Goal: Information Seeking & Learning: Learn about a topic

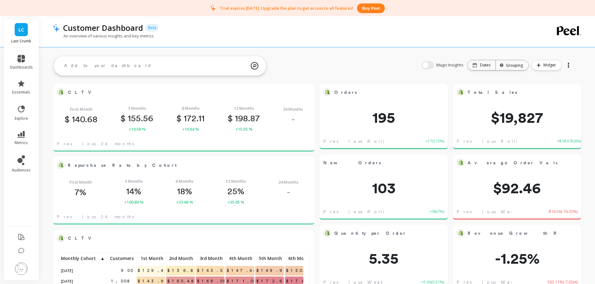
scroll to position [167, 239]
click at [26, 274] on button at bounding box center [21, 269] width 12 height 13
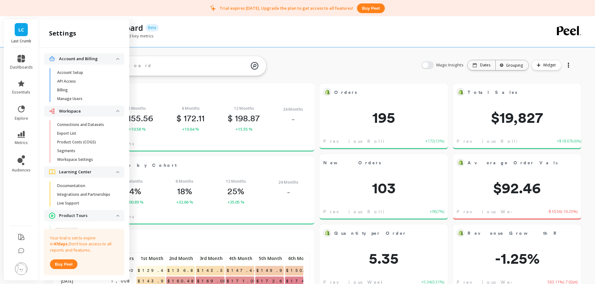
scroll to position [0, 0]
click at [477, 33] on div "Customer Dashboard Beta" at bounding box center [295, 27] width 471 height 11
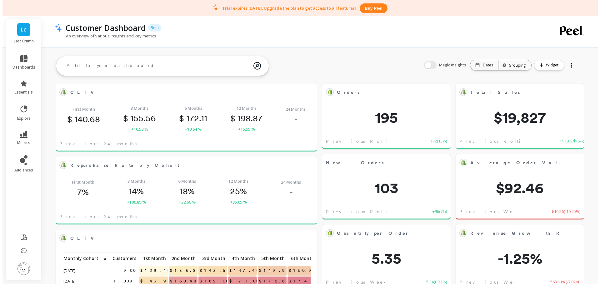
scroll to position [167, 239]
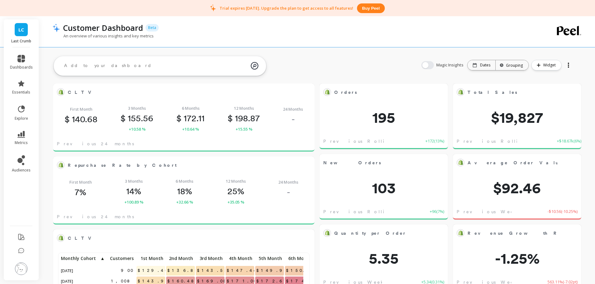
click at [16, 278] on li at bounding box center [21, 270] width 35 height 22
click at [21, 270] on img at bounding box center [21, 269] width 12 height 12
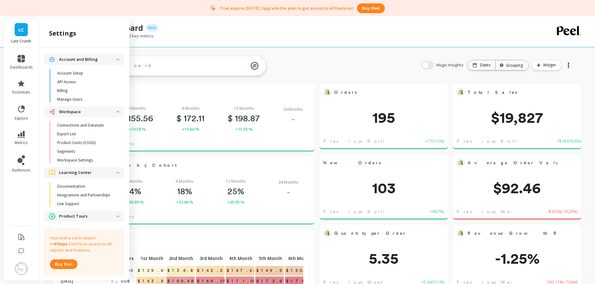
click at [97, 126] on p "Connections and Datasets" at bounding box center [80, 125] width 47 height 5
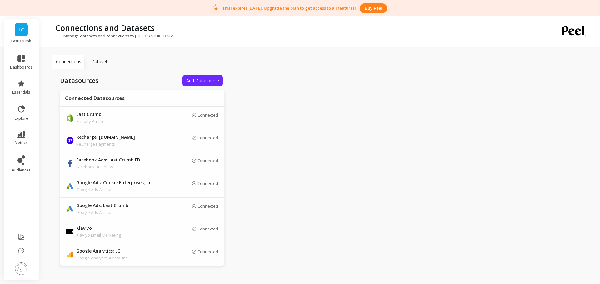
scroll to position [6, 0]
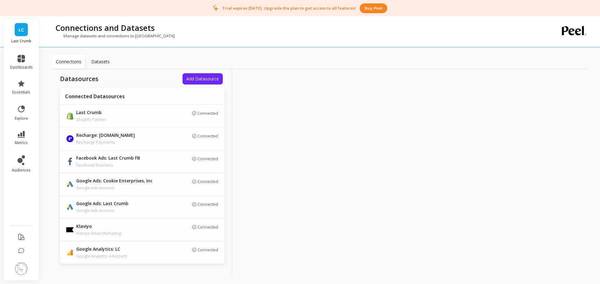
click at [32, 72] on li "dashboards" at bounding box center [21, 62] width 30 height 22
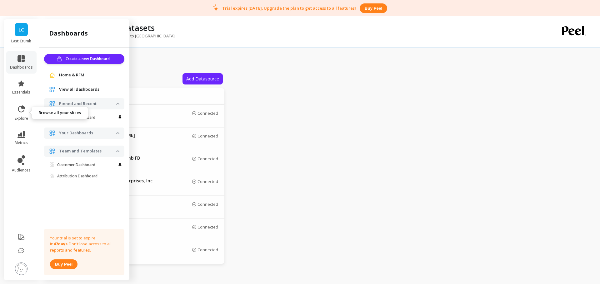
click at [15, 110] on link "explore" at bounding box center [21, 113] width 23 height 16
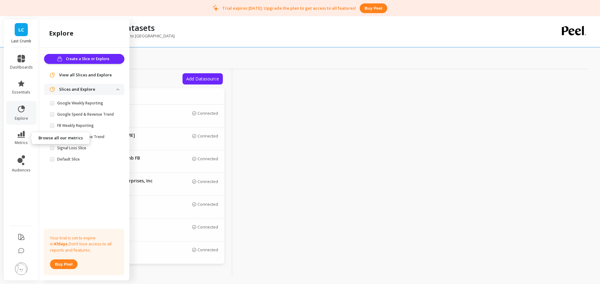
click at [23, 143] on span "metrics" at bounding box center [21, 143] width 13 height 5
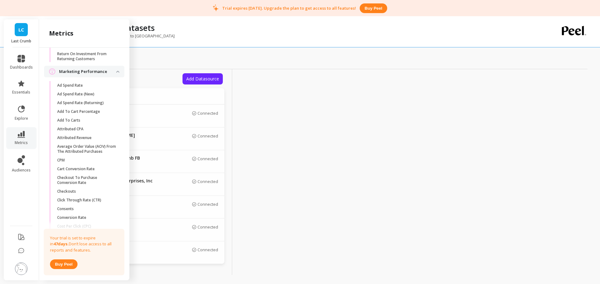
scroll to position [745, 0]
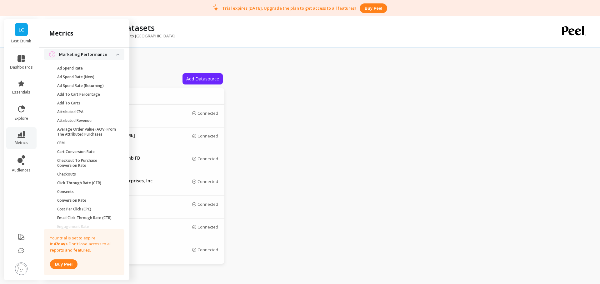
click at [71, 73] on link "Ad Spend Rate" at bounding box center [89, 68] width 70 height 9
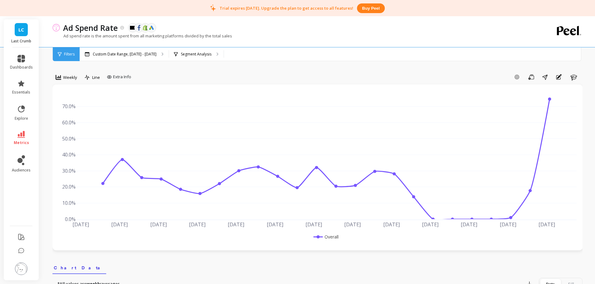
click at [70, 75] on span "Weekly" at bounding box center [70, 78] width 14 height 6
click at [70, 129] on div "Monthly" at bounding box center [76, 127] width 36 height 6
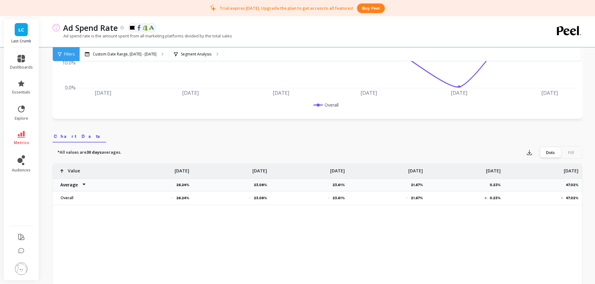
scroll to position [125, 0]
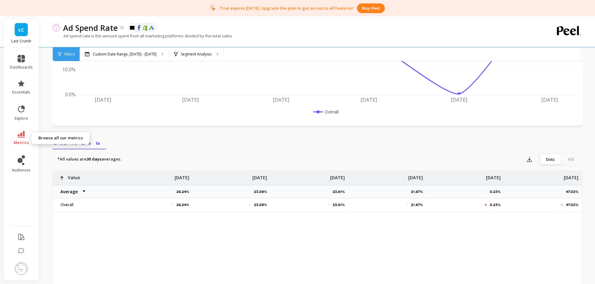
drag, startPoint x: 12, startPoint y: 130, endPoint x: 14, endPoint y: 134, distance: 4.6
click at [14, 134] on ul "dashboards essentials explore metrics audiences" at bounding box center [21, 134] width 35 height 167
click at [21, 133] on icon at bounding box center [20, 134] width 7 height 7
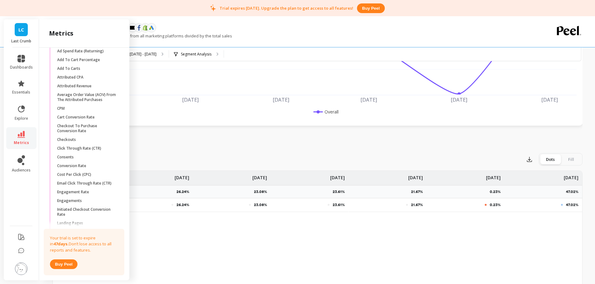
scroll to position [790, 0]
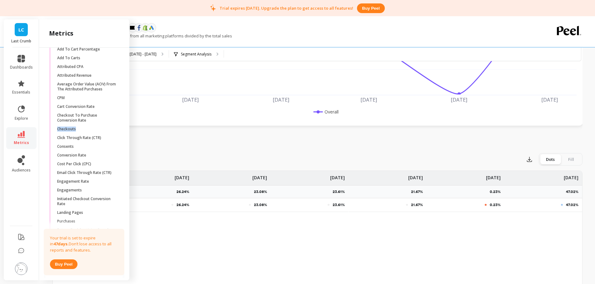
drag, startPoint x: 89, startPoint y: 140, endPoint x: 122, endPoint y: 131, distance: 34.0
click at [122, 131] on div "Attribution Attribution Dashboard Orders By Channel Revenue By Channel Payback …" at bounding box center [84, 163] width 90 height 230
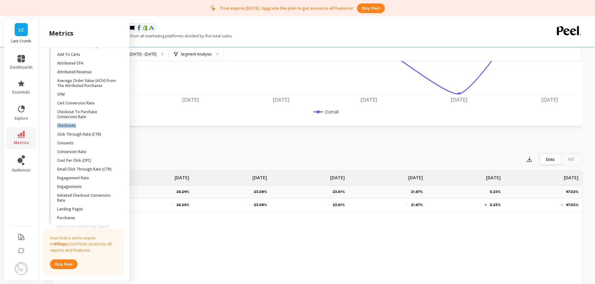
scroll to position [783, 0]
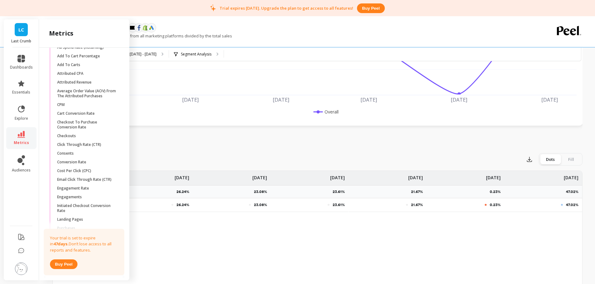
click at [76, 165] on p "Conversion Rate" at bounding box center [71, 162] width 29 height 5
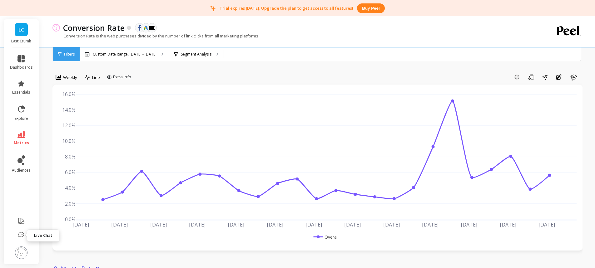
click at [21, 235] on icon at bounding box center [21, 235] width 6 height 6
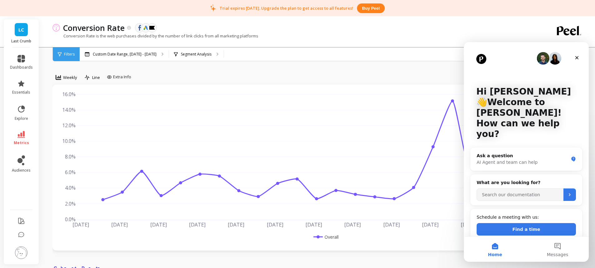
scroll to position [62, 0]
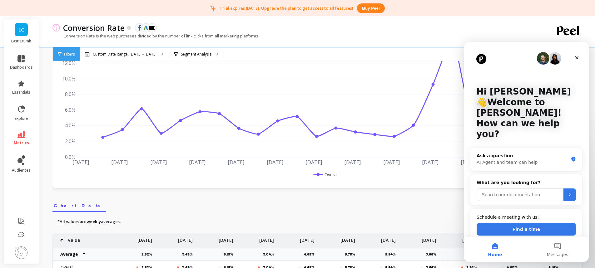
click at [517, 189] on input "Search our documentation" at bounding box center [520, 195] width 87 height 12
click at [574, 57] on div "Close" at bounding box center [576, 57] width 11 height 11
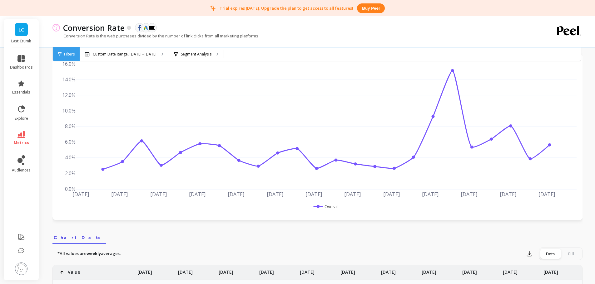
scroll to position [0, 0]
